Goal: Information Seeking & Learning: Learn about a topic

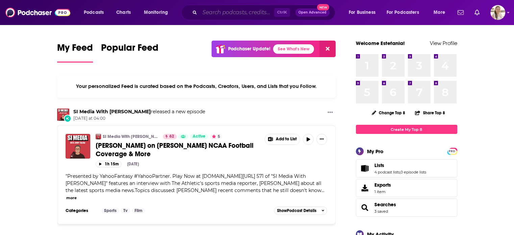
click at [215, 12] on input "Search podcasts, credits, & more..." at bounding box center [237, 12] width 74 height 11
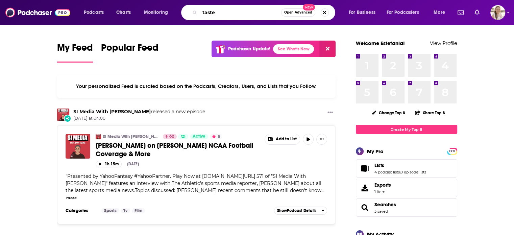
type input "taste"
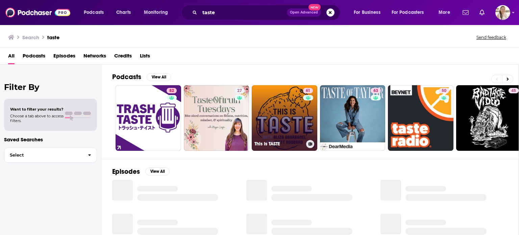
click at [285, 100] on link "61 This Is TASTE" at bounding box center [285, 118] width 66 height 66
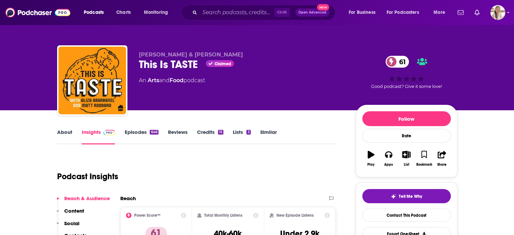
click at [142, 133] on link "Episodes 646" at bounding box center [141, 137] width 34 height 16
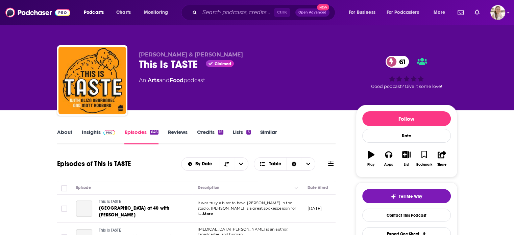
click at [83, 136] on link "Insights" at bounding box center [98, 137] width 33 height 16
